Goal: Task Accomplishment & Management: Manage account settings

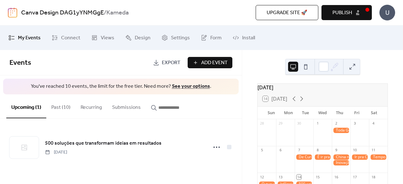
click at [61, 107] on button "Past (10)" at bounding box center [60, 105] width 29 height 23
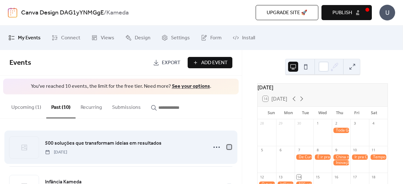
click at [227, 148] on div at bounding box center [229, 147] width 4 height 4
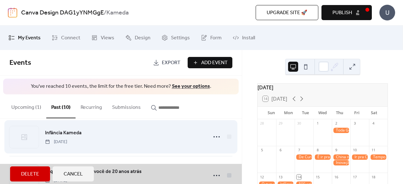
scroll to position [63, 0]
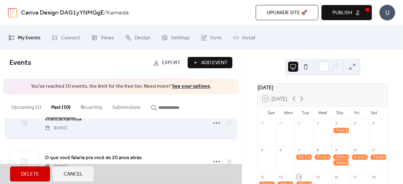
click at [225, 130] on div "Infância Kameda Monday, October 13, 2025" at bounding box center [120, 123] width 223 height 39
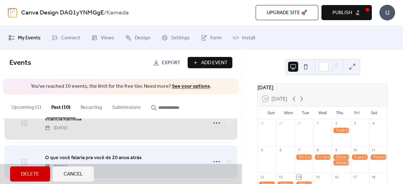
scroll to position [94, 0]
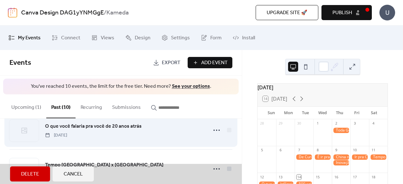
click at [228, 131] on div "O que você falaria pra você de 20 anos atrás Sunday, October 12, 2025" at bounding box center [120, 130] width 223 height 39
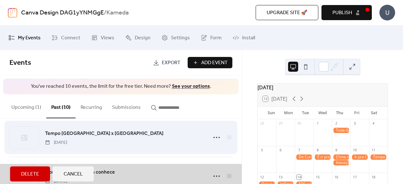
click at [226, 137] on div "Tempo Brasil x China Saturday, October 11, 2025" at bounding box center [120, 137] width 223 height 39
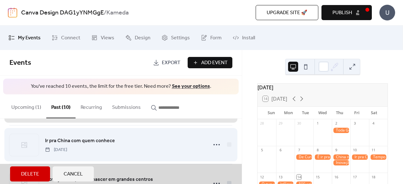
click at [226, 138] on div "Ir pra China com quem conhece Friday, October 10, 2025" at bounding box center [120, 144] width 223 height 39
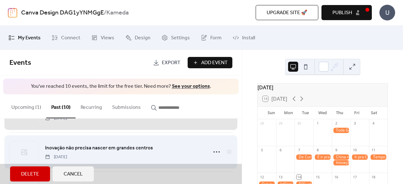
click at [227, 144] on div "Inovação não precisa nascer em grandes centros Thursday, October 9, 2025" at bounding box center [120, 152] width 223 height 39
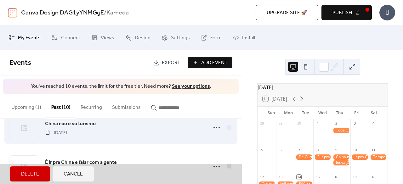
drag, startPoint x: 229, startPoint y: 131, endPoint x: 228, endPoint y: 142, distance: 11.4
click at [229, 131] on div "China não é só turismo Thursday, October 9, 2025" at bounding box center [120, 127] width 223 height 39
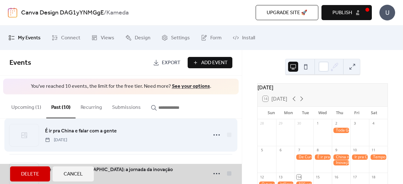
click at [228, 137] on div "É ir pra China e falar com a gente Wednesday, October 8, 2025" at bounding box center [120, 135] width 223 height 39
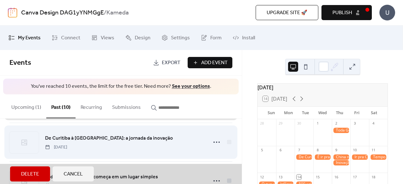
click at [227, 137] on div "De Curitiba à China: a jornada da inovação Tuesday, October 7, 2025" at bounding box center [120, 142] width 223 height 39
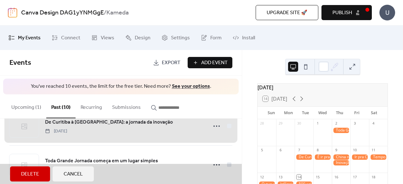
scroll to position [339, 0]
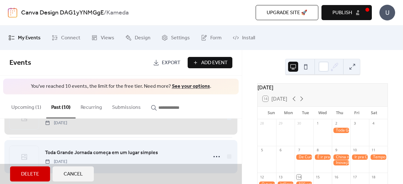
click at [229, 147] on div "Toda Grande Jornada começa em um lugar simples Thursday, October 2, 2025" at bounding box center [120, 156] width 223 height 39
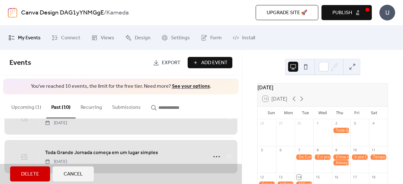
click at [37, 174] on span "Delete" at bounding box center [30, 175] width 18 height 8
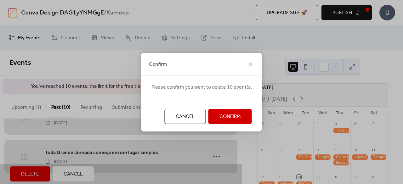
click at [232, 116] on span "Confirm" at bounding box center [229, 117] width 21 height 8
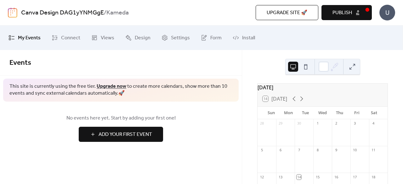
click at [349, 15] on span "Publish" at bounding box center [342, 13] width 20 height 8
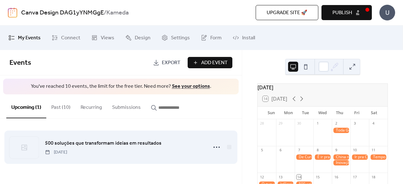
scroll to position [31, 0]
